Goal: Register for event/course

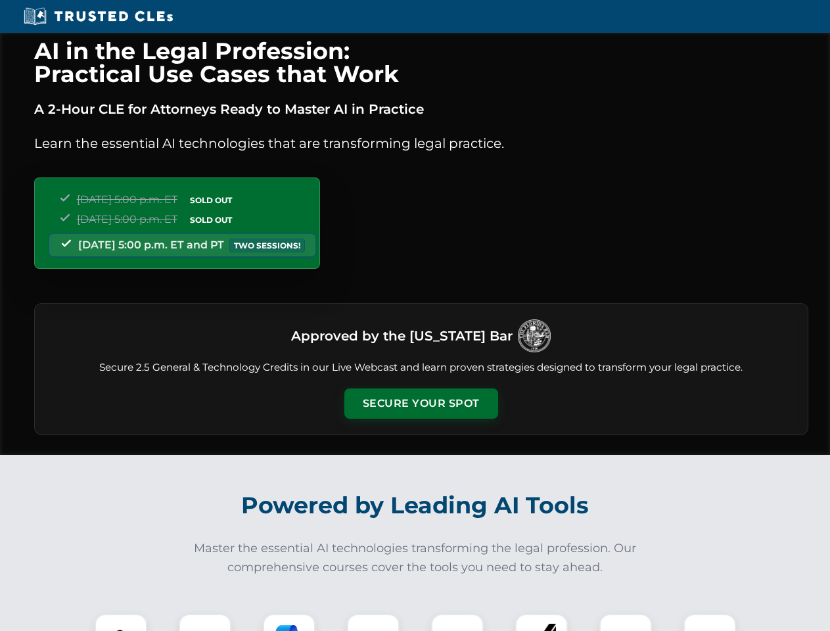
click at [420, 403] on button "Secure Your Spot" at bounding box center [421, 403] width 154 height 30
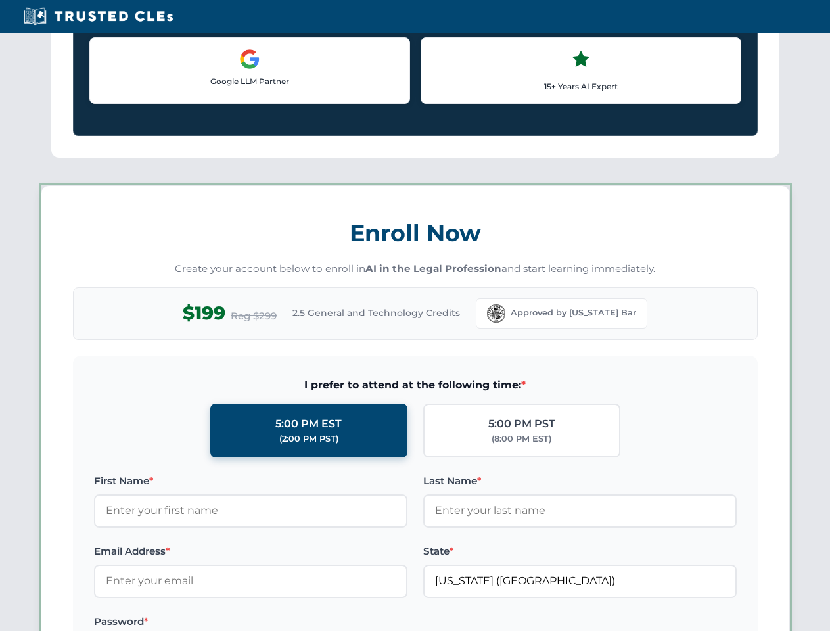
click at [289, 622] on label "Password *" at bounding box center [250, 622] width 313 height 16
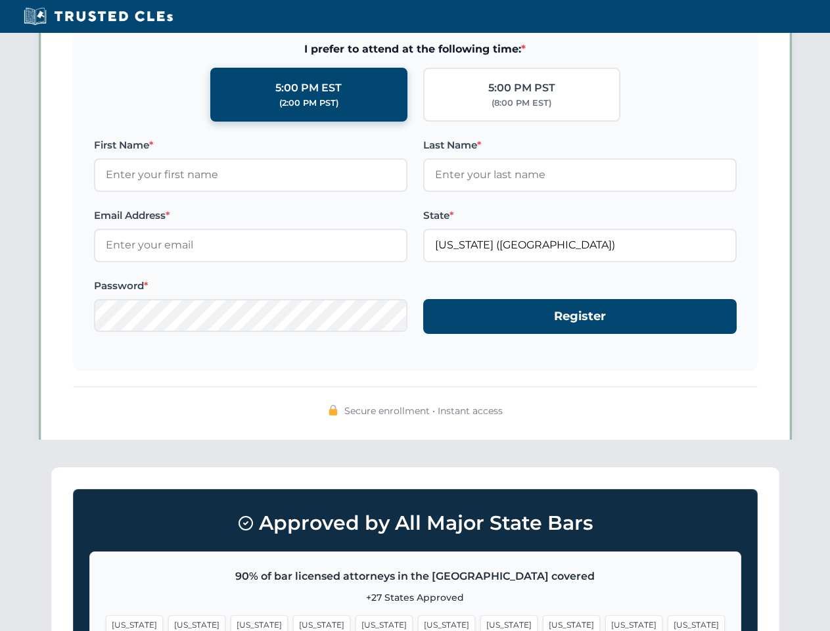
click at [605, 622] on span "[US_STATE]" at bounding box center [633, 624] width 57 height 19
